Goal: Transaction & Acquisition: Purchase product/service

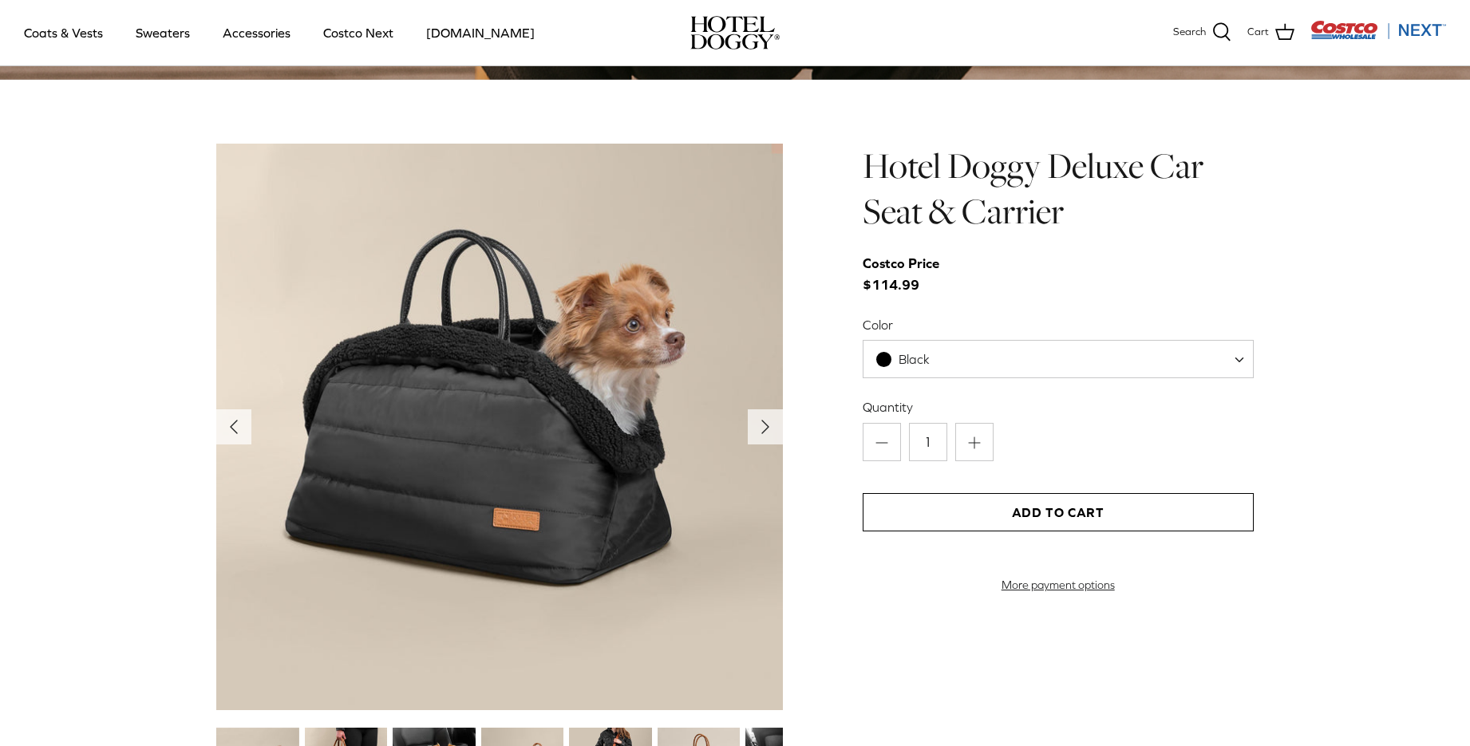
scroll to position [1516, 0]
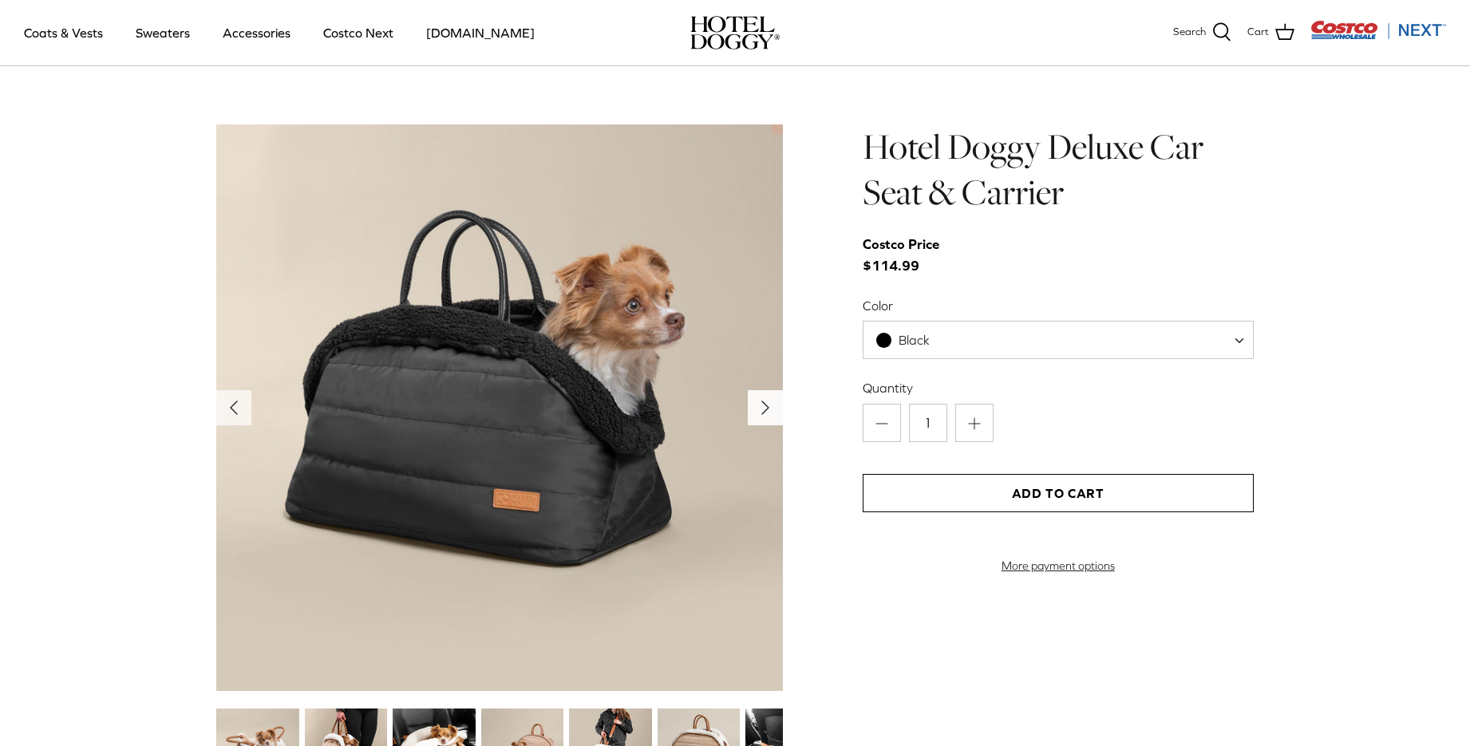
click at [759, 406] on icon "Right" at bounding box center [765, 408] width 26 height 26
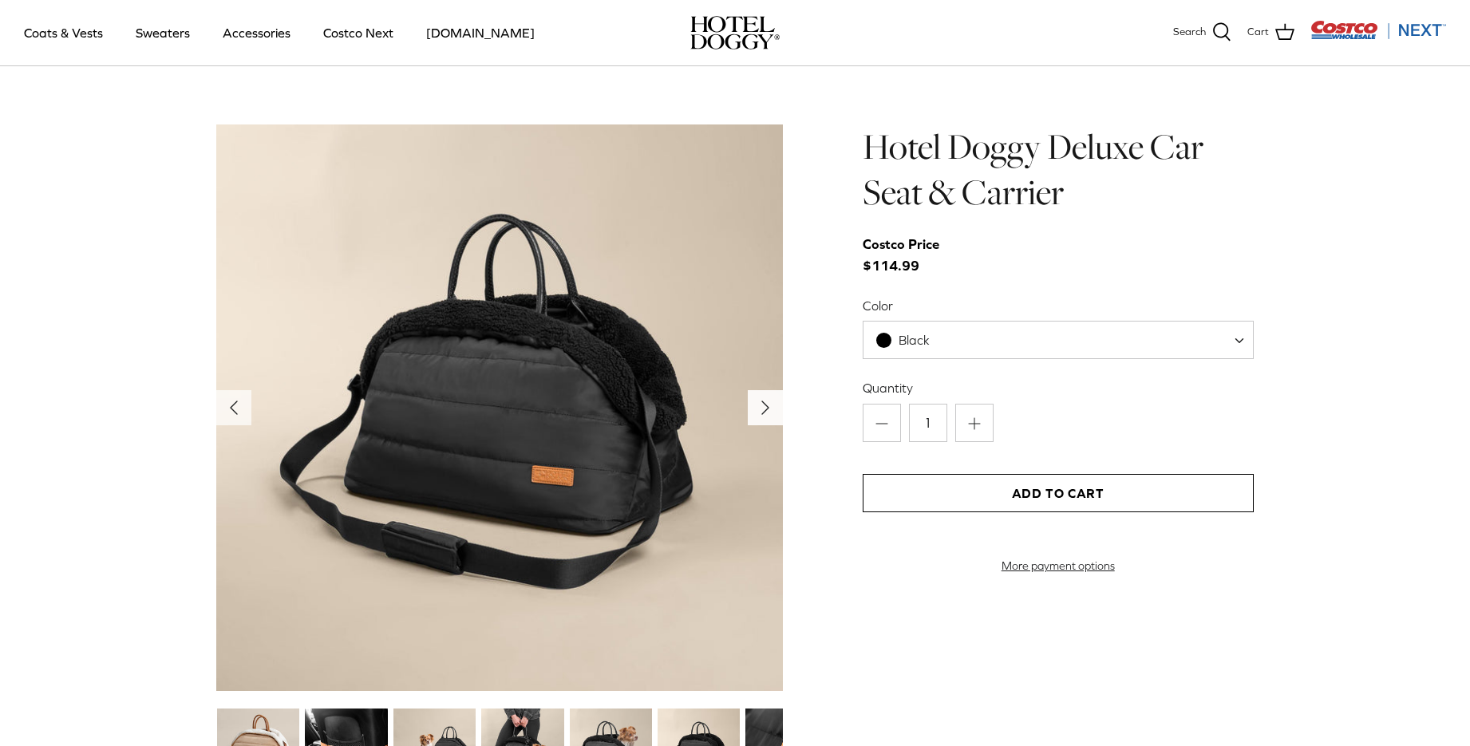
click at [760, 420] on icon "Right" at bounding box center [765, 408] width 26 height 26
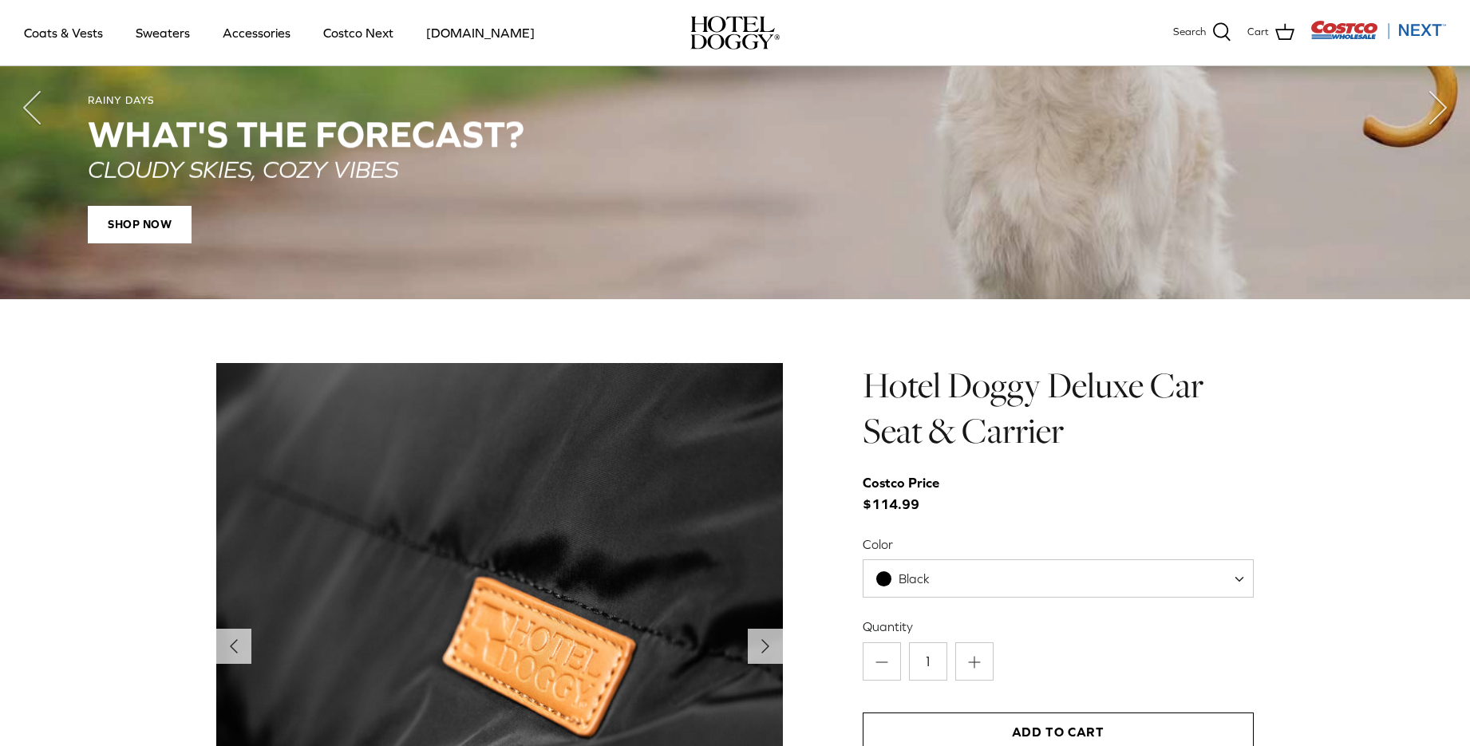
scroll to position [1276, 0]
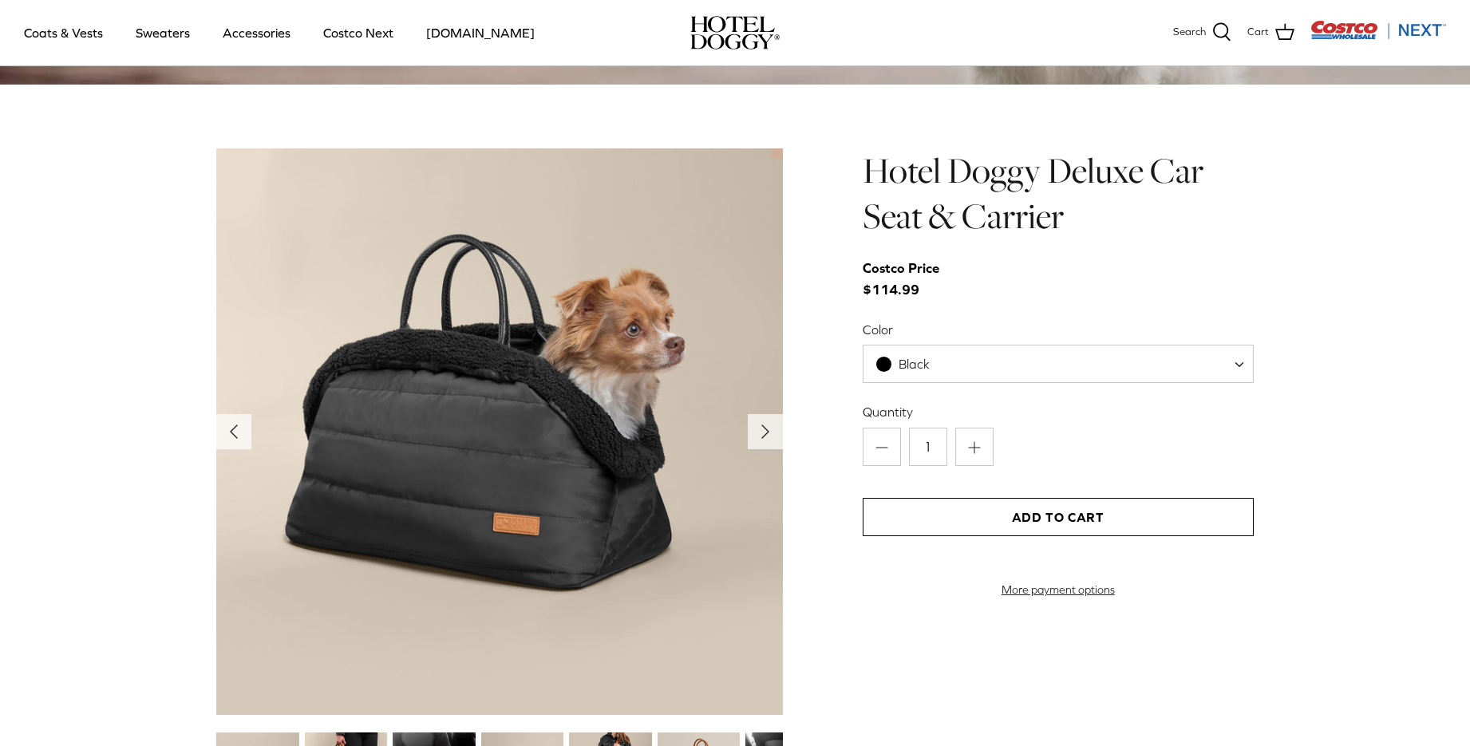
scroll to position [1516, 0]
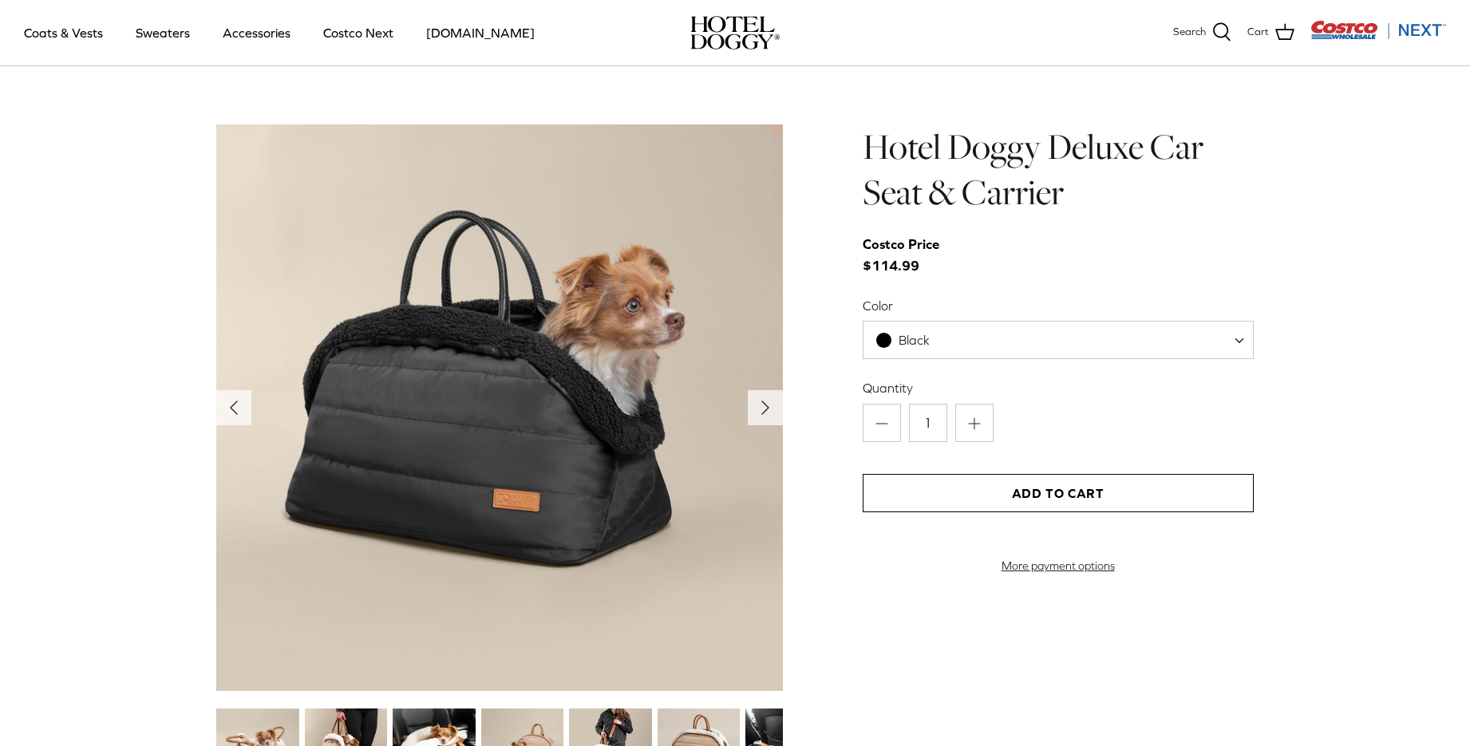
click at [1244, 336] on span at bounding box center [1245, 340] width 16 height 38
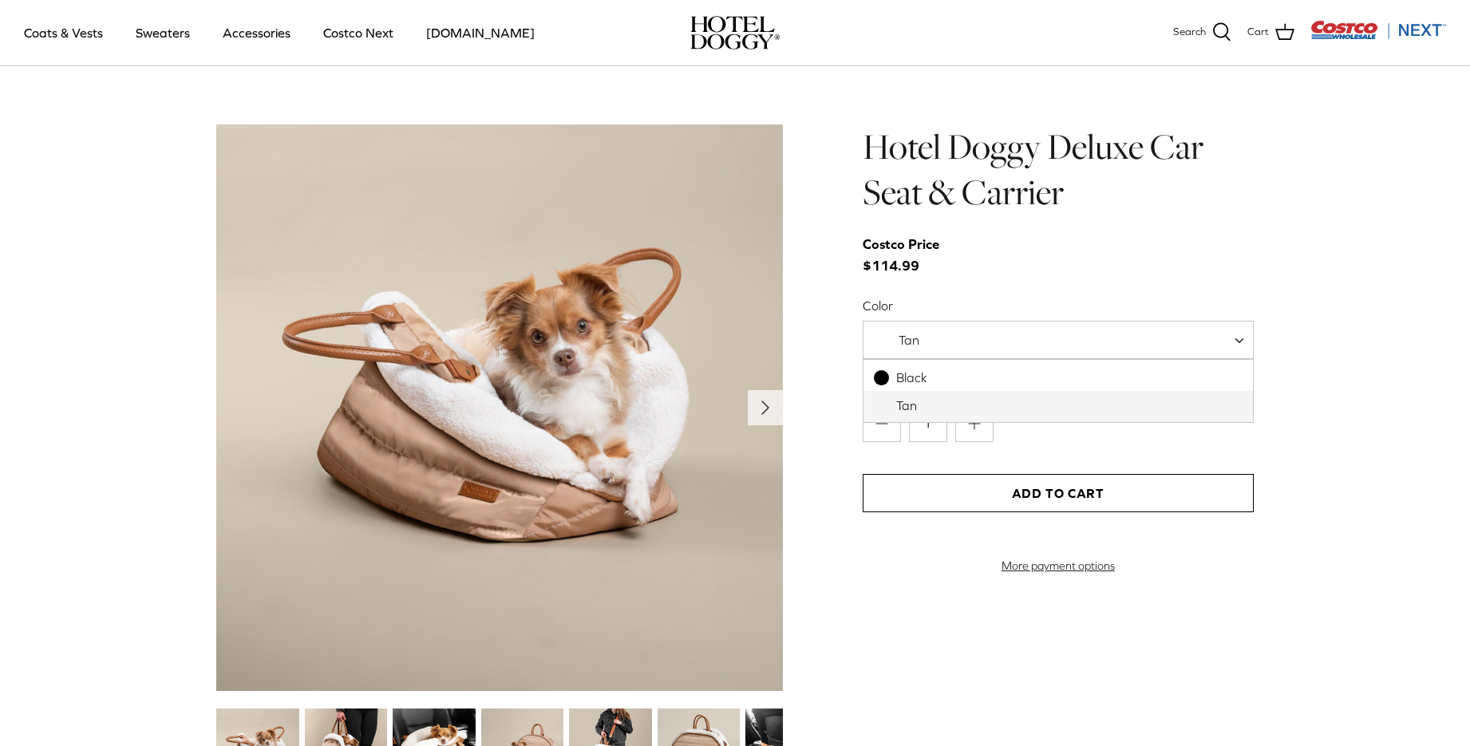
click at [1235, 348] on span "Tan" at bounding box center [1057, 340] width 391 height 38
select select "Black"
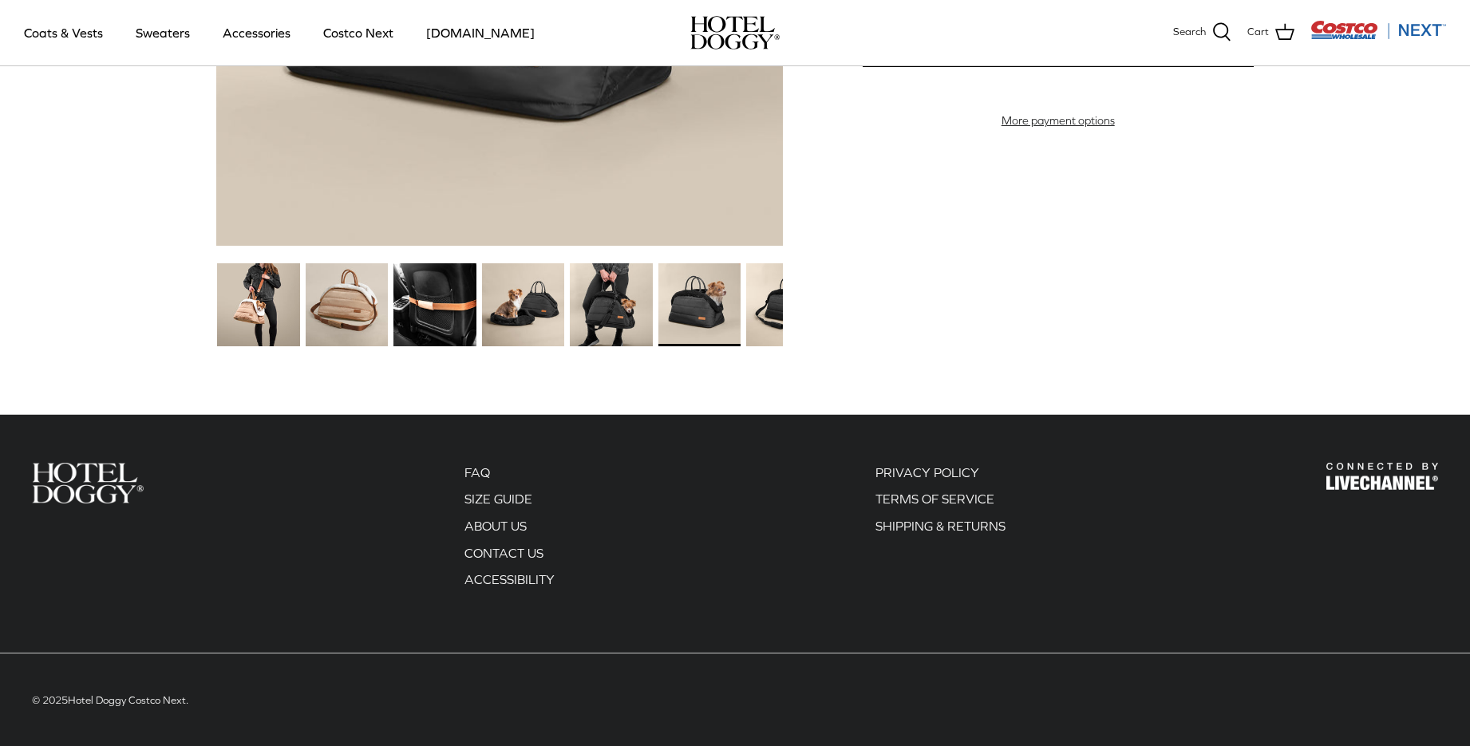
scroll to position [1963, 0]
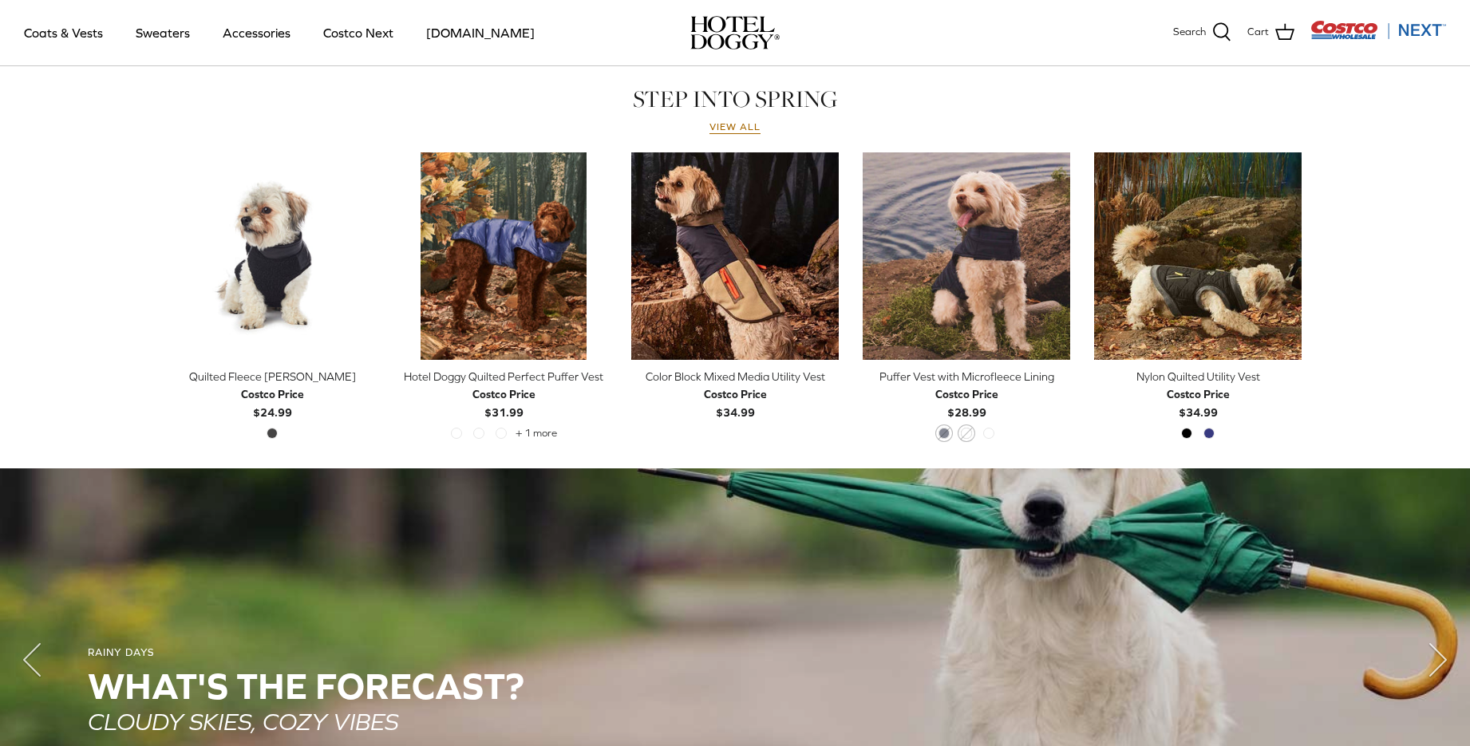
scroll to position [718, 0]
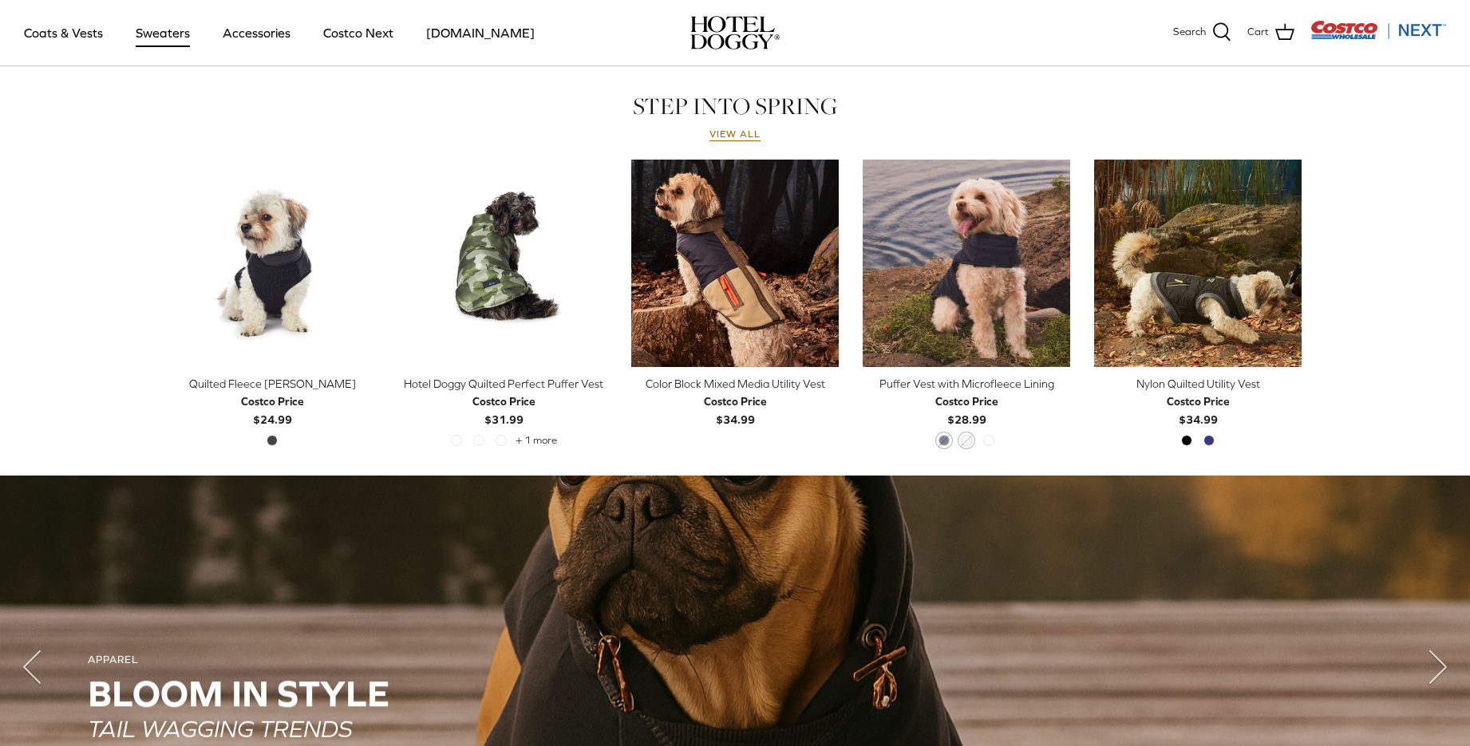
drag, startPoint x: 144, startPoint y: 20, endPoint x: 143, endPoint y: 34, distance: 14.4
click at [144, 20] on link "Sweaters" at bounding box center [162, 33] width 83 height 54
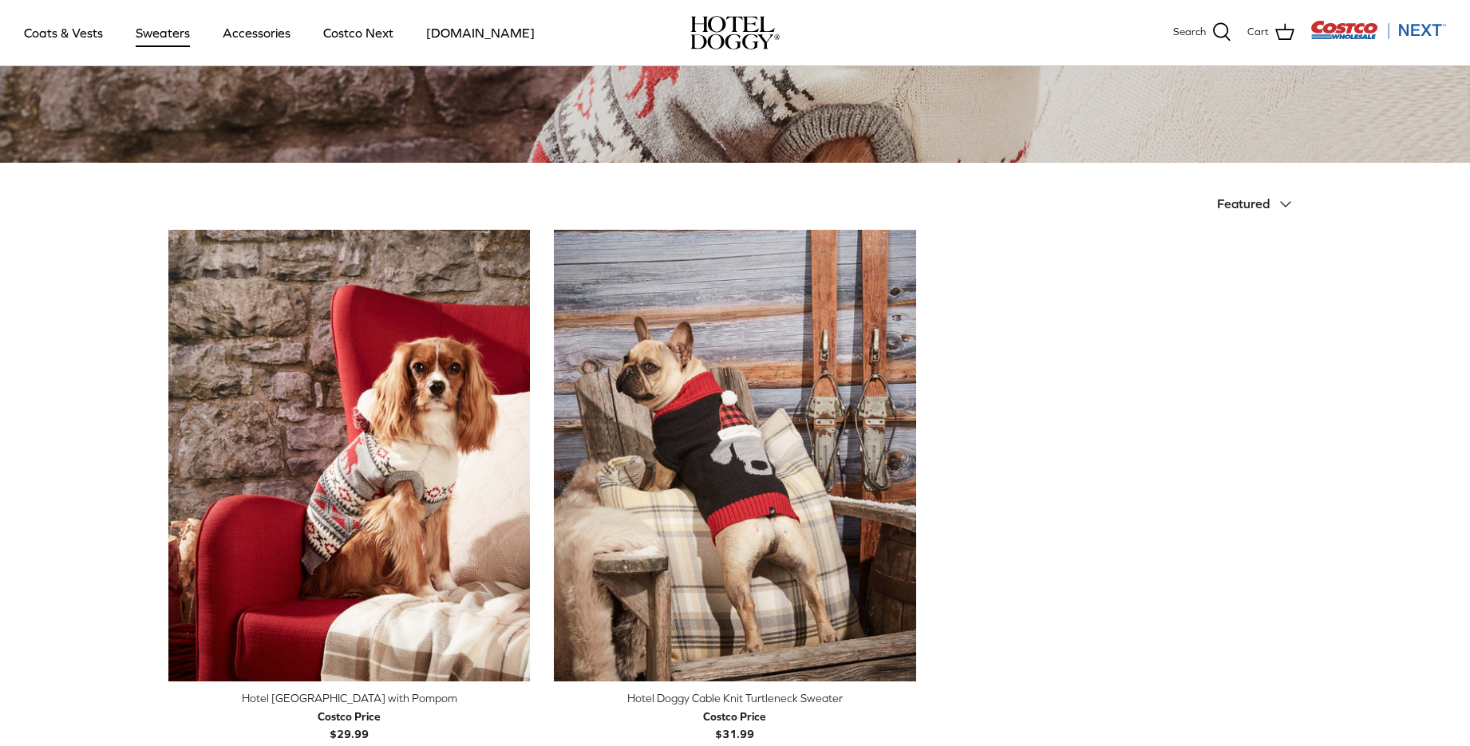
scroll to position [239, 0]
